Goal: Check status: Check status

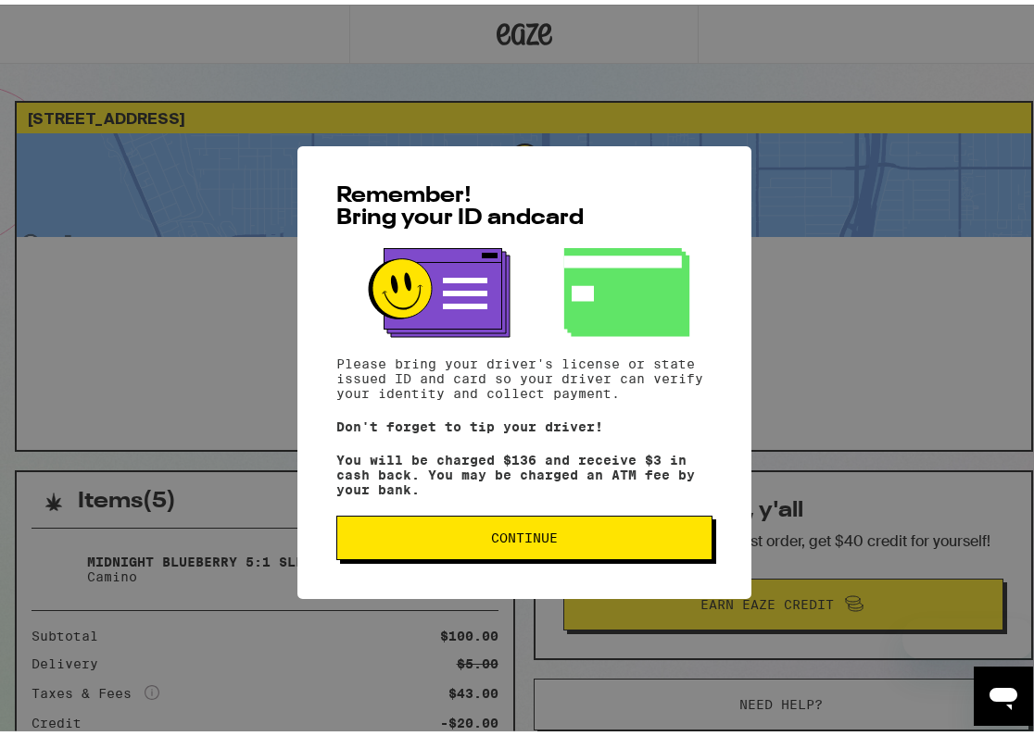
click at [537, 539] on span "Continue" at bounding box center [524, 533] width 67 height 13
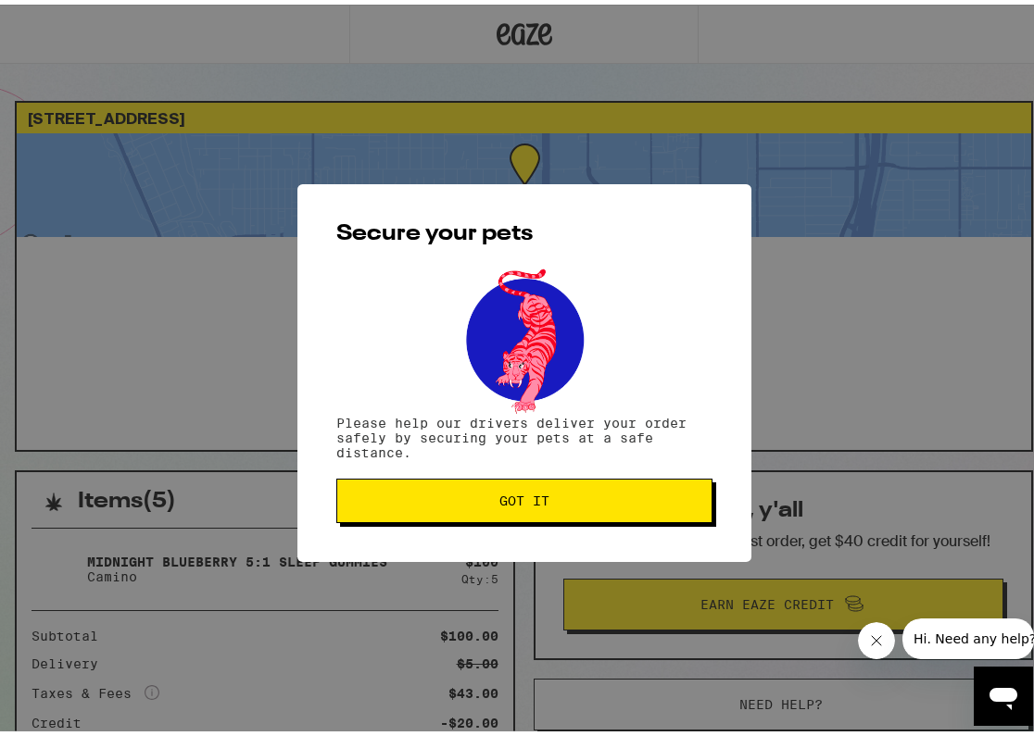
click at [571, 495] on span "Got it" at bounding box center [524, 496] width 345 height 13
